Goal: Task Accomplishment & Management: Complete application form

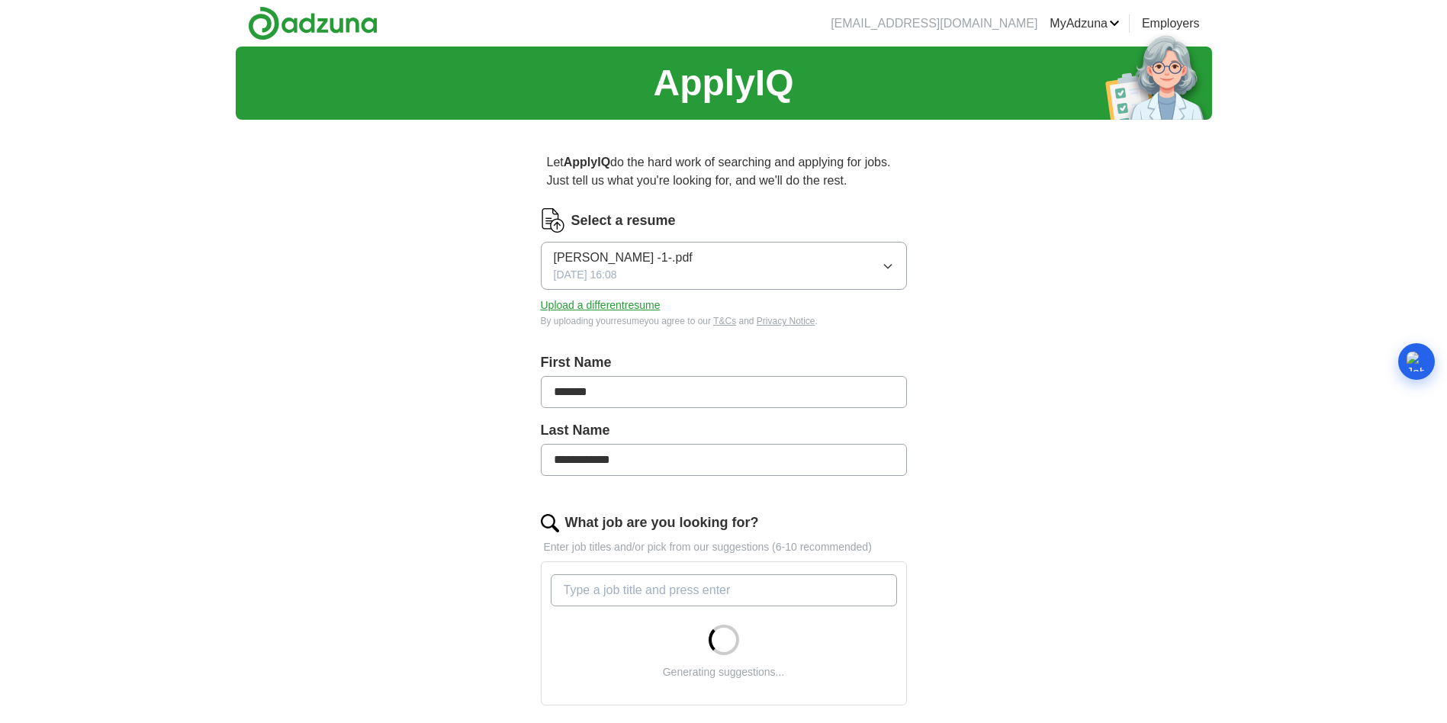
click at [857, 268] on button "[PERSON_NAME] -1-.pdf [DATE] 16:08" at bounding box center [724, 266] width 366 height 48
click at [746, 322] on div "[DATE] 19:44" at bounding box center [724, 326] width 340 height 16
click at [885, 249] on button "timbresume10-1.pdf [DATE] 19:44" at bounding box center [724, 266] width 366 height 48
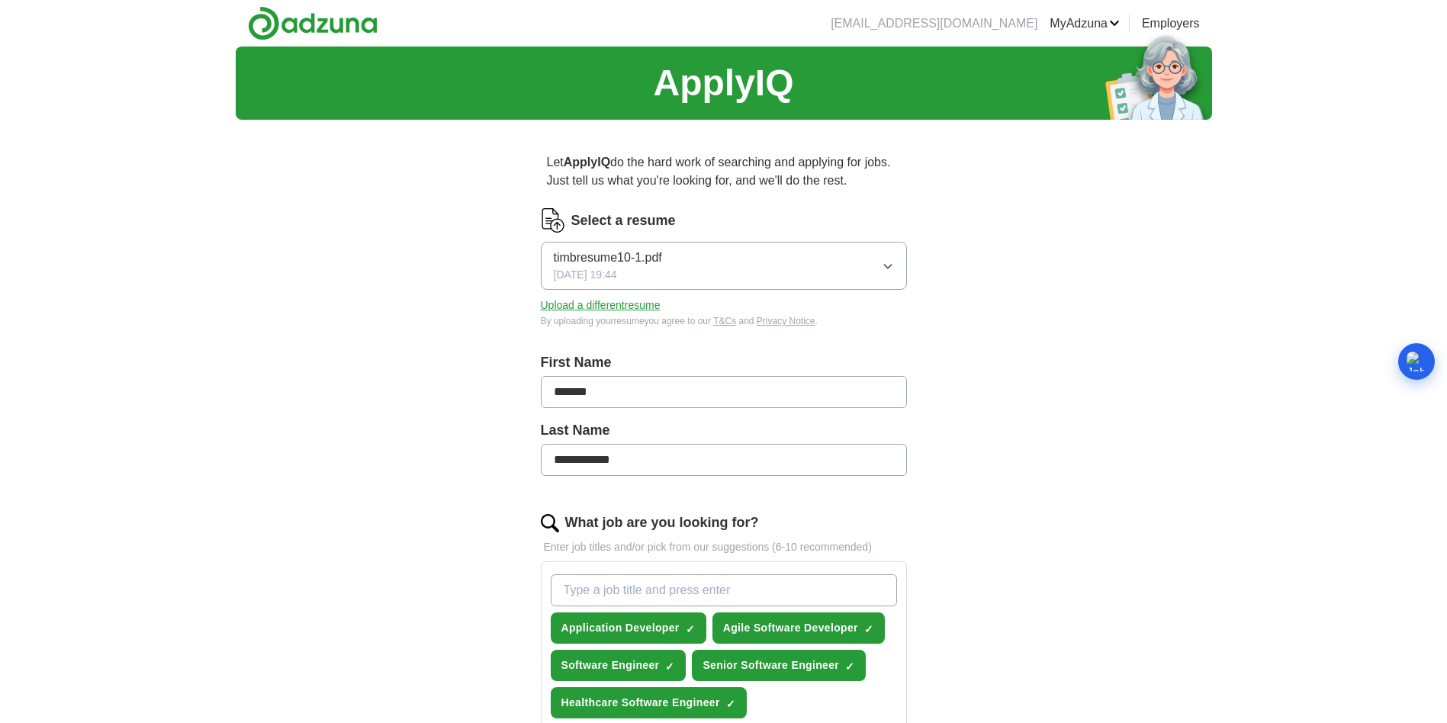
click at [943, 265] on div "**********" at bounding box center [724, 666] width 488 height 1069
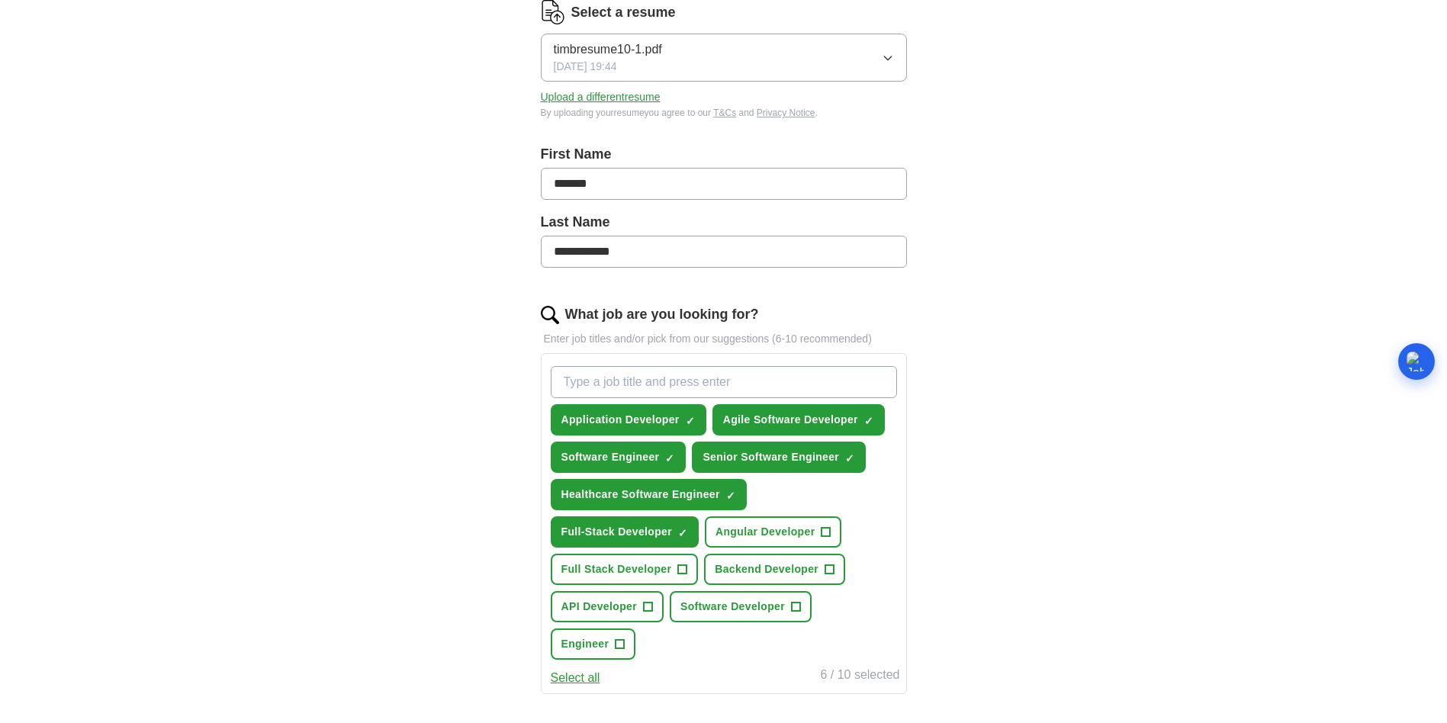
scroll to position [305, 0]
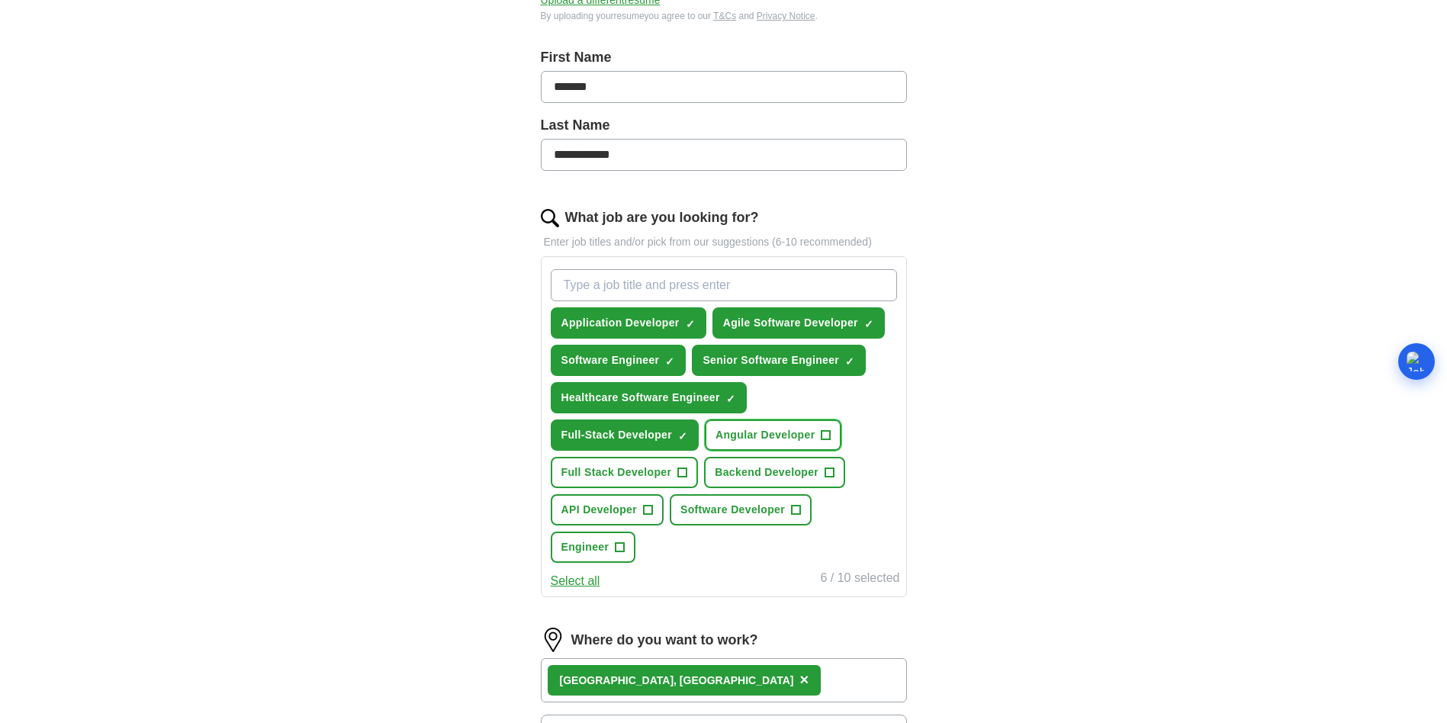
click at [837, 432] on button "Angular Developer +" at bounding box center [773, 434] width 137 height 31
click at [689, 477] on button "Full Stack Developer +" at bounding box center [625, 472] width 148 height 31
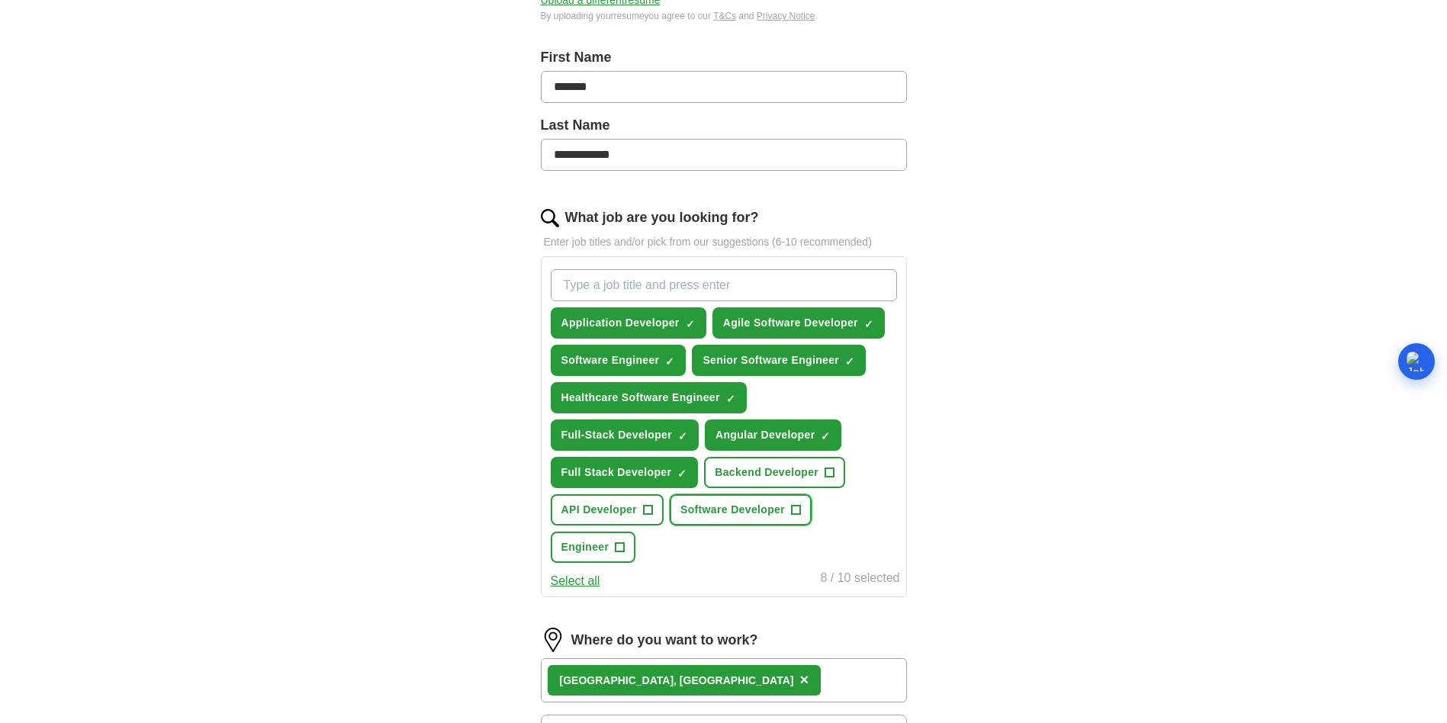
click at [767, 516] on span "Software Developer" at bounding box center [732, 510] width 104 height 16
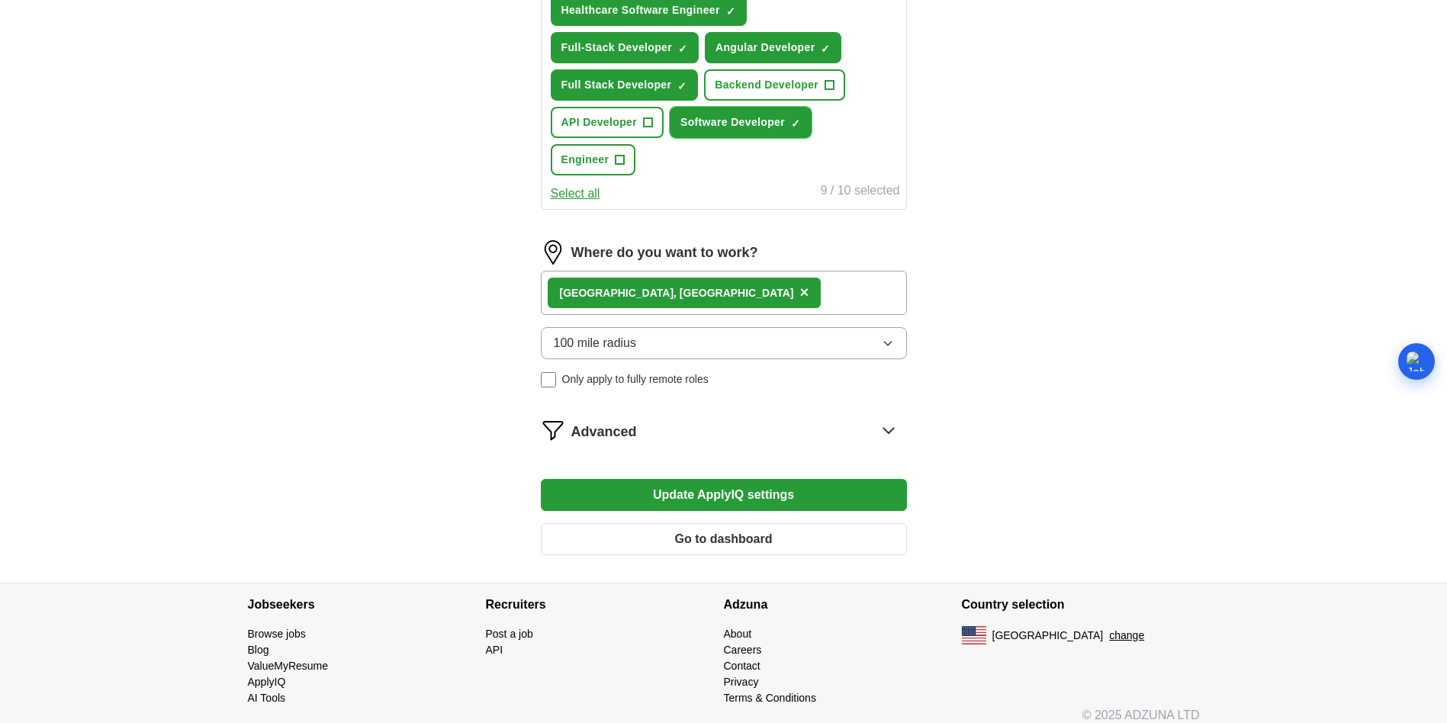
scroll to position [706, 0]
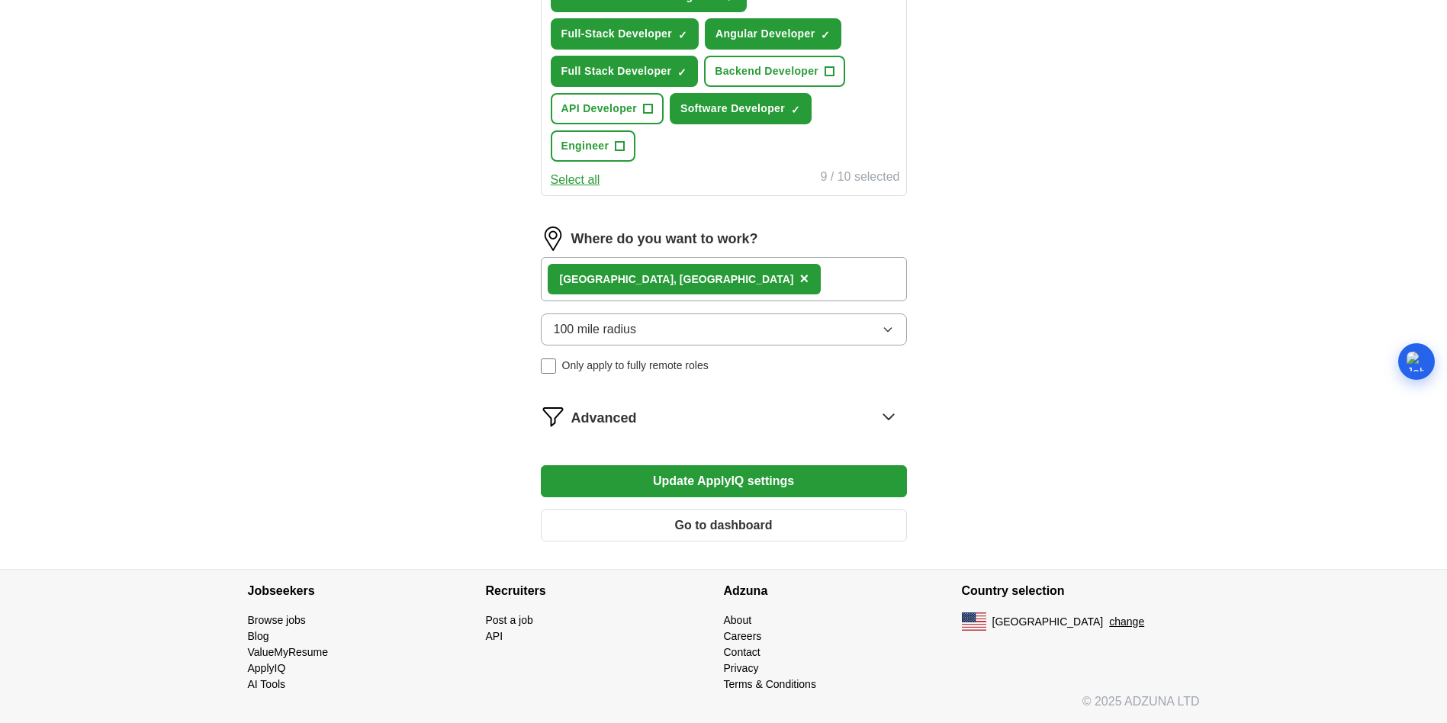
click at [752, 410] on div "Advanced" at bounding box center [739, 416] width 336 height 24
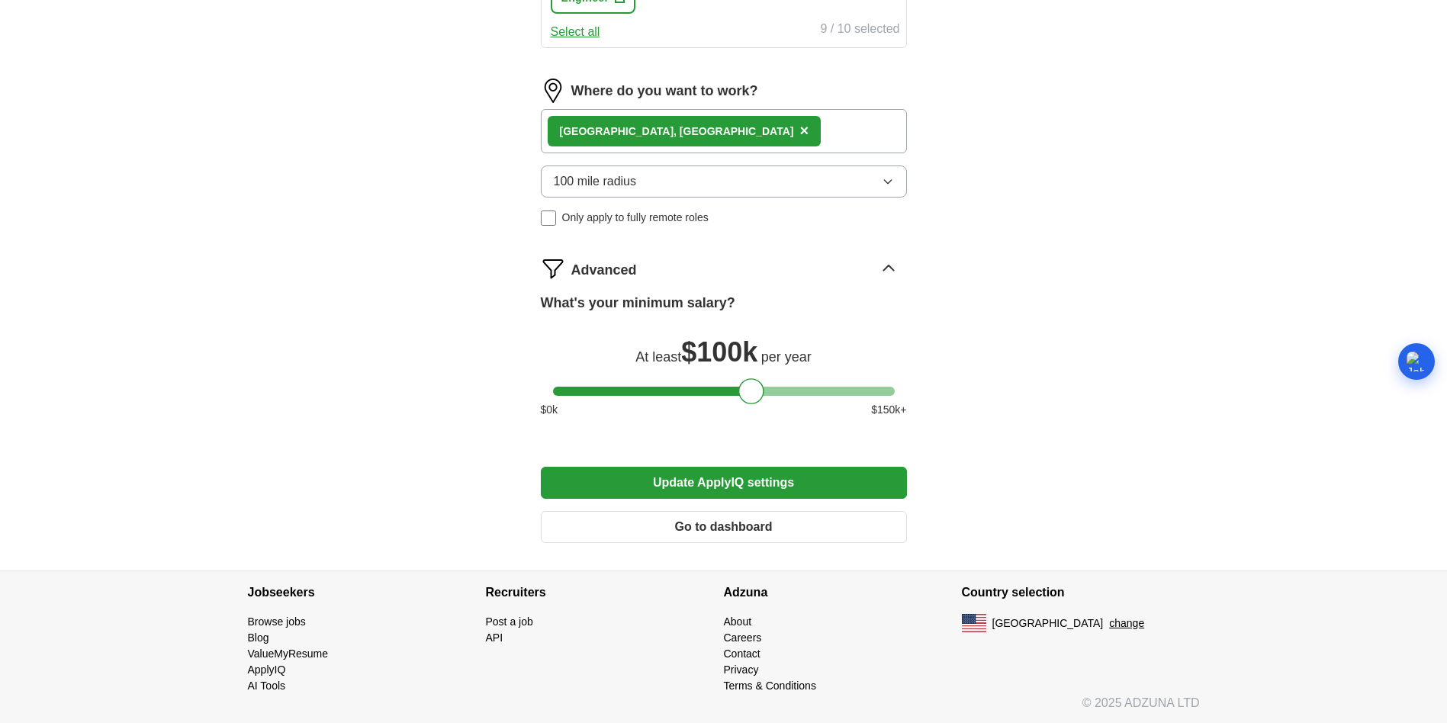
scroll to position [856, 0]
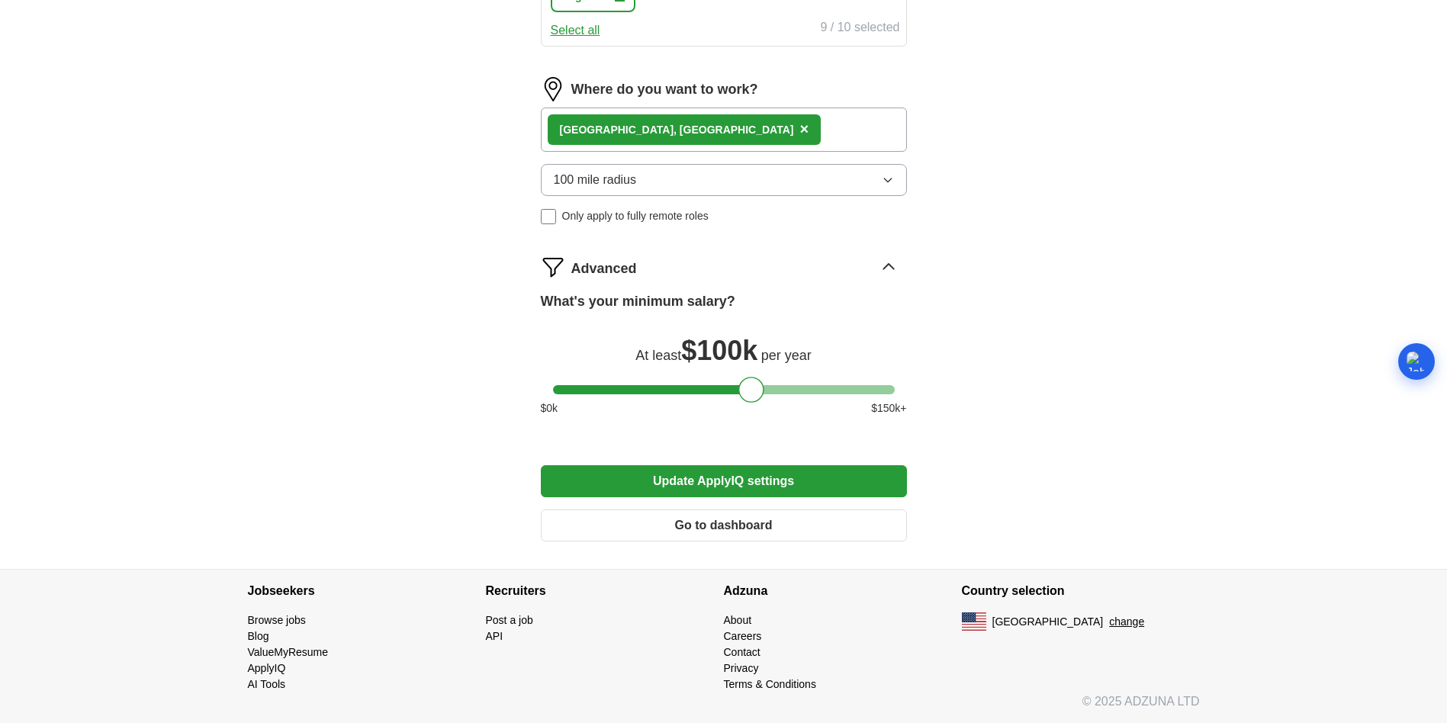
click at [738, 475] on button "Update ApplyIQ settings" at bounding box center [724, 481] width 366 height 32
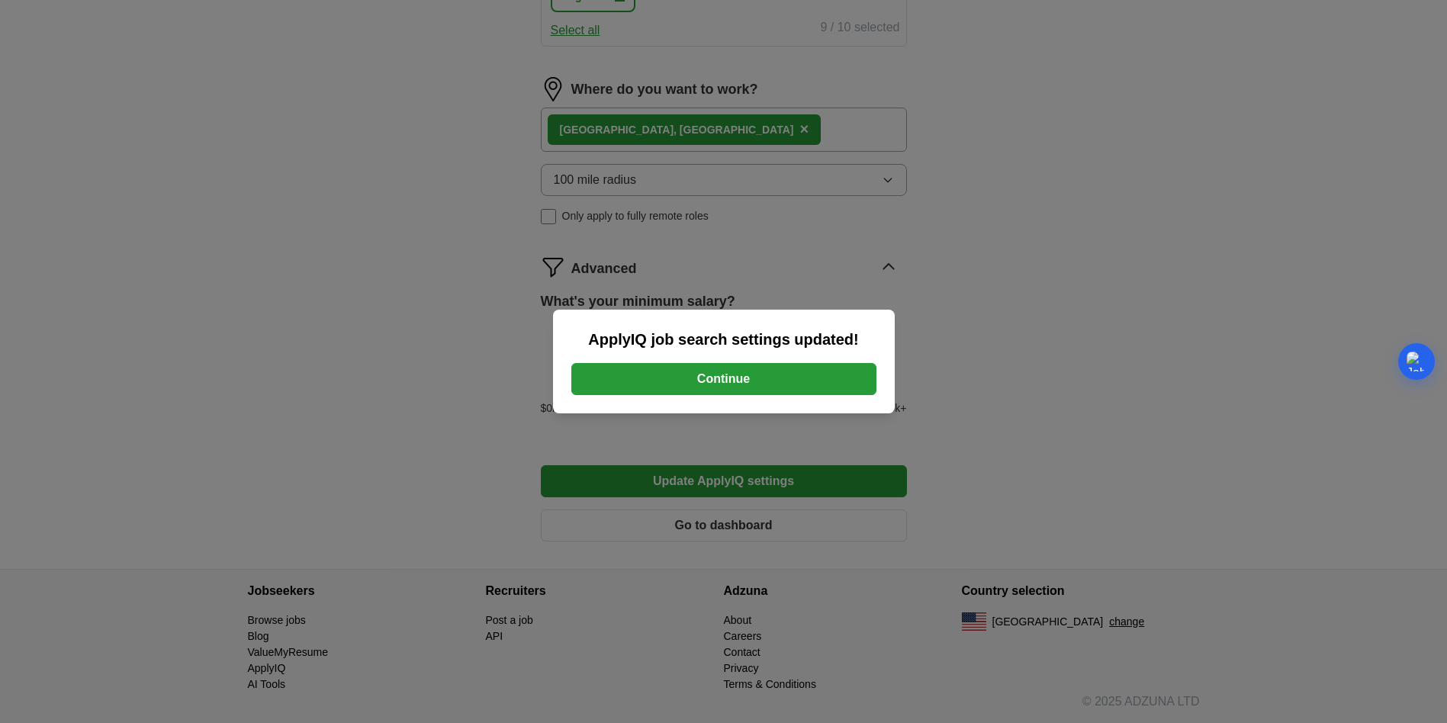
click at [792, 392] on button "Continue" at bounding box center [723, 379] width 305 height 32
